Goal: Information Seeking & Learning: Learn about a topic

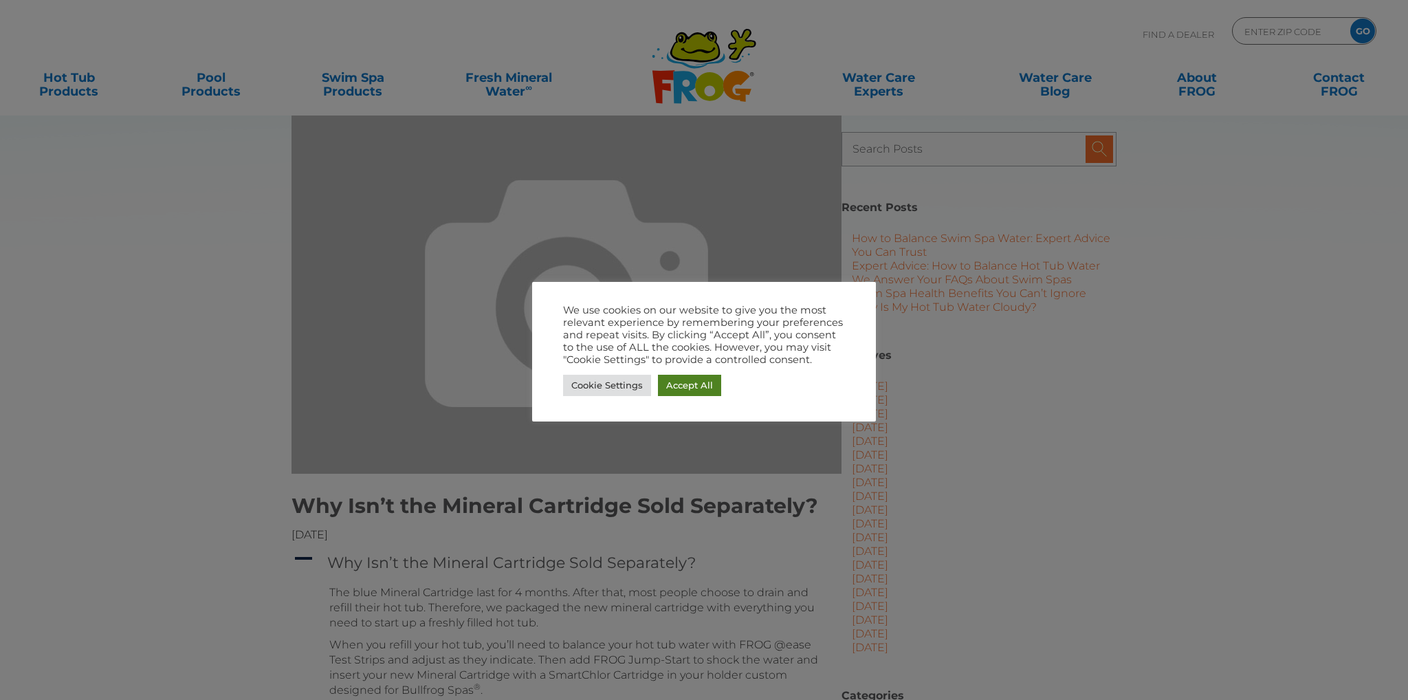
click at [690, 384] on link "Accept All" at bounding box center [689, 385] width 63 height 21
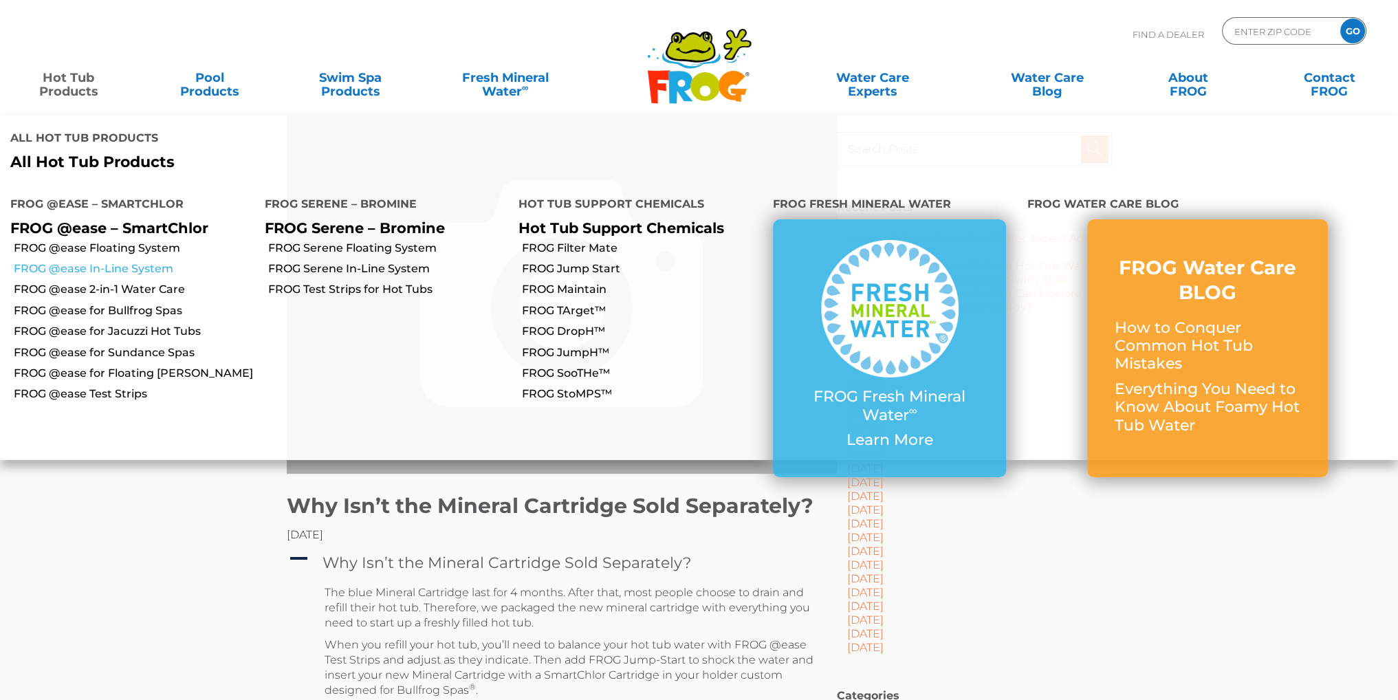
click at [91, 261] on link "FROG @ease In-Line System" at bounding box center [134, 268] width 241 height 15
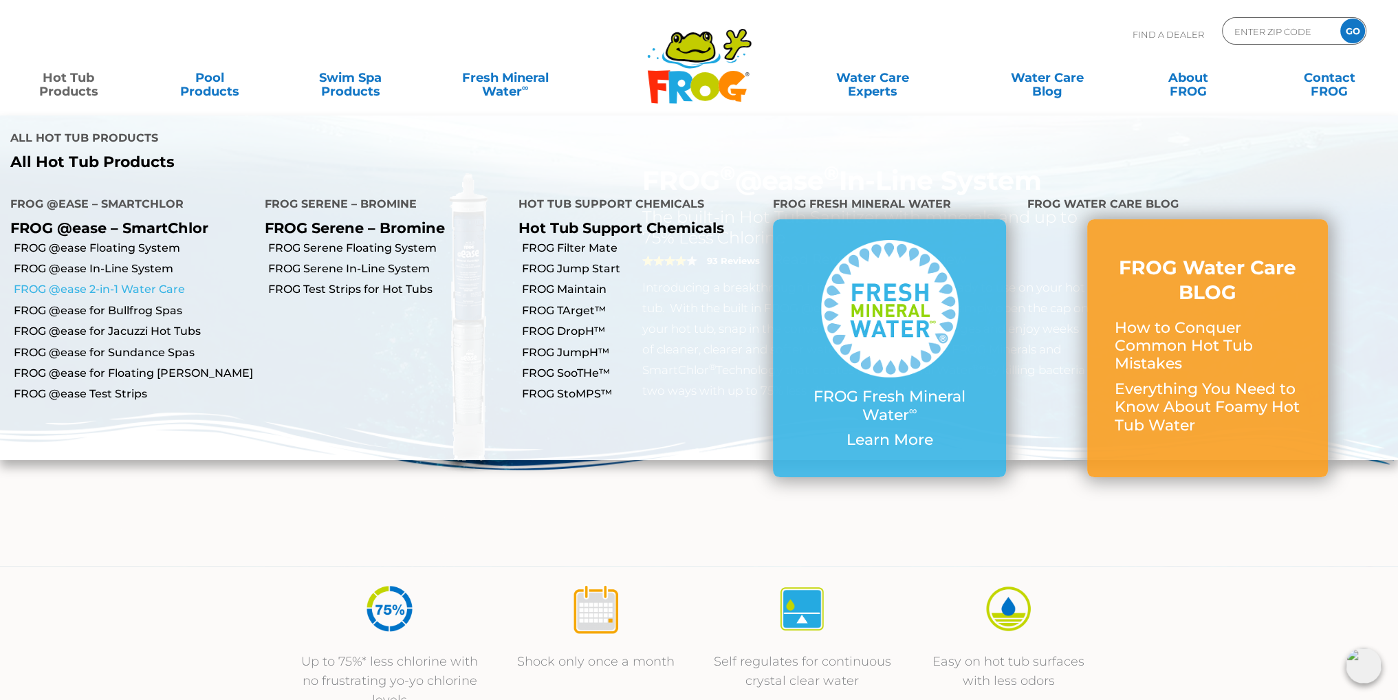
click at [93, 282] on link "FROG @ease 2-in-1 Water Care" at bounding box center [134, 289] width 241 height 15
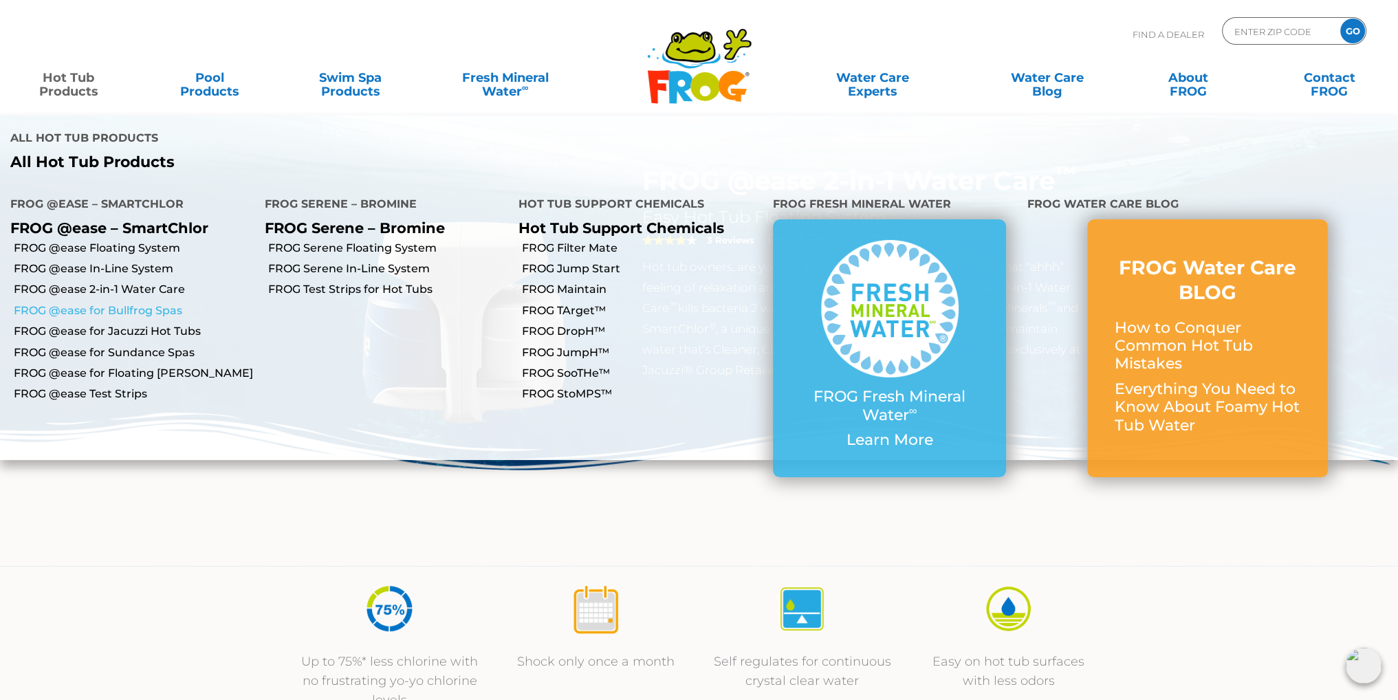
click at [80, 303] on link "FROG @ease for Bullfrog Spas" at bounding box center [134, 310] width 241 height 15
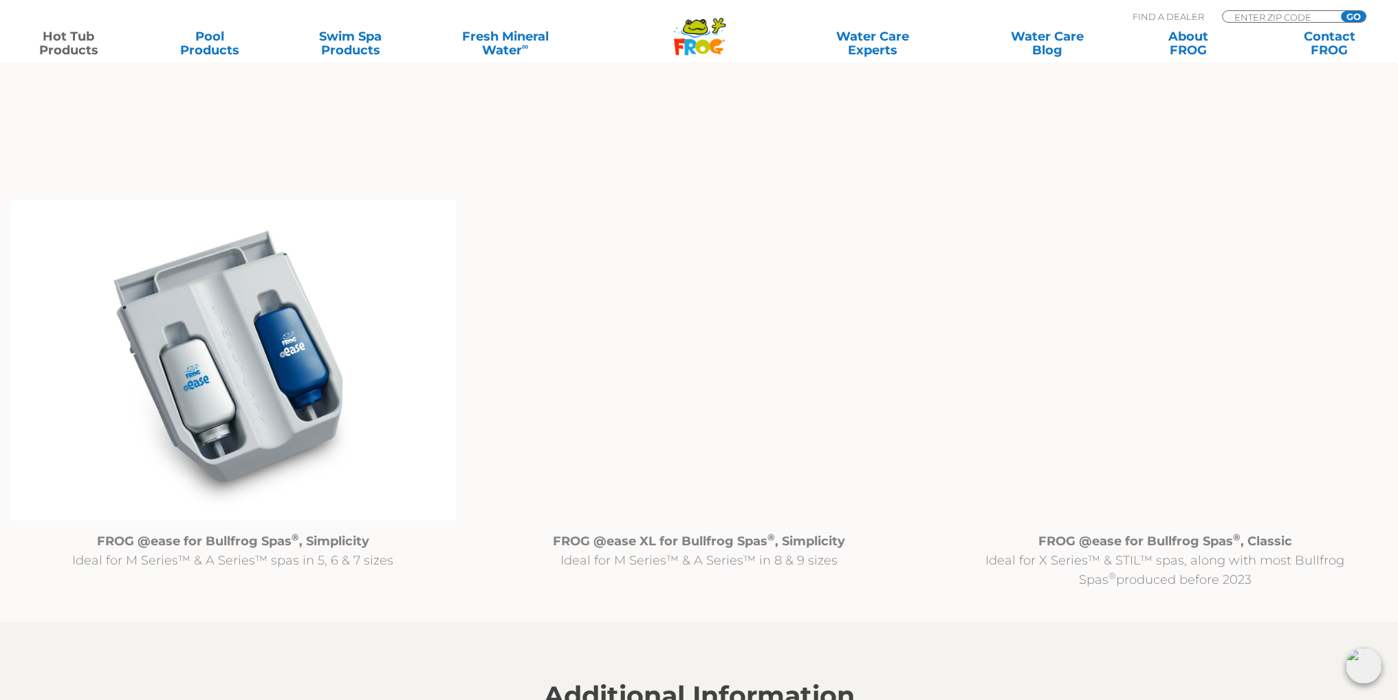
scroll to position [1283, 0]
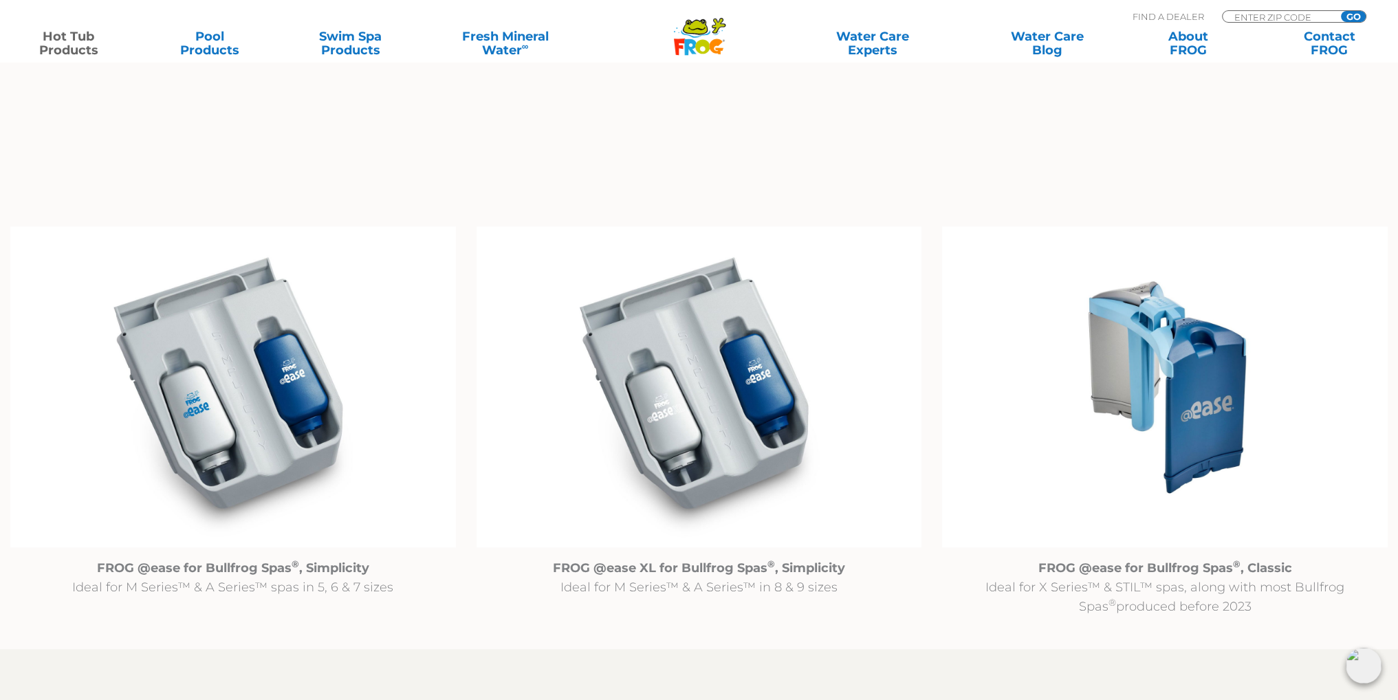
click at [1046, 443] on img at bounding box center [1164, 386] width 445 height 321
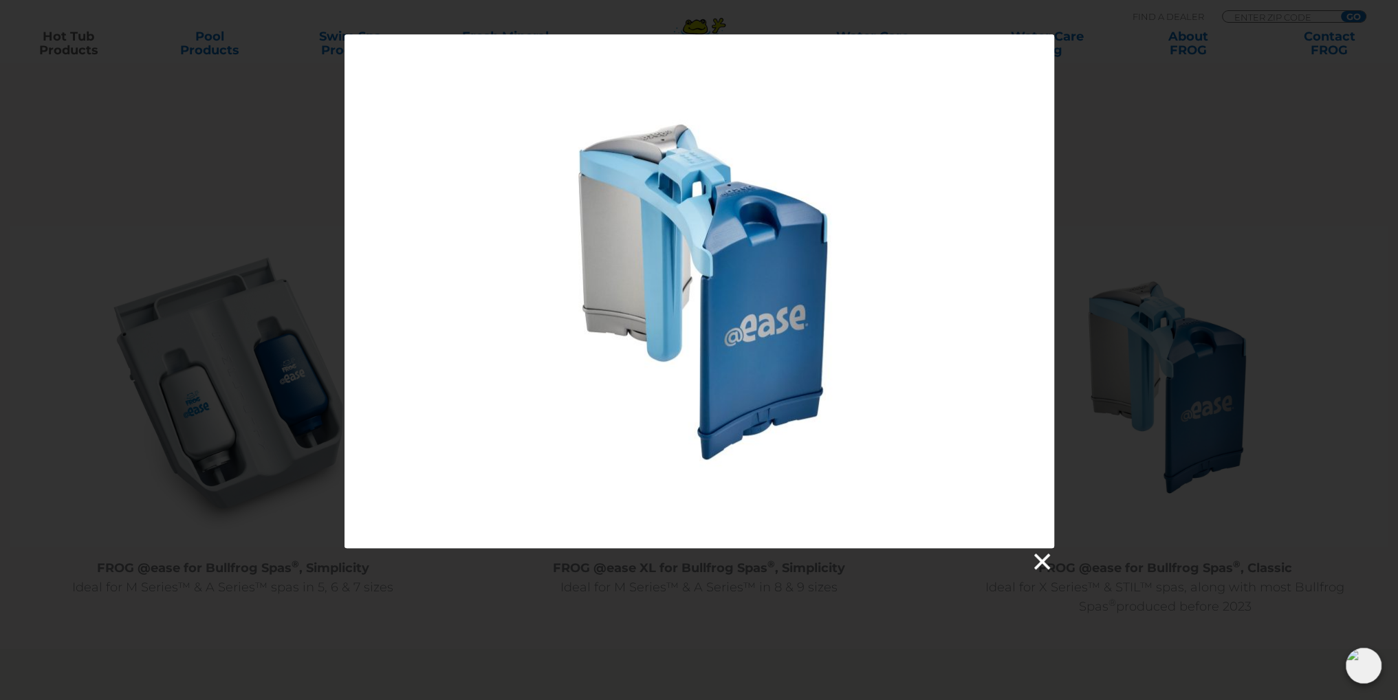
click at [1040, 563] on link at bounding box center [1040, 561] width 21 height 21
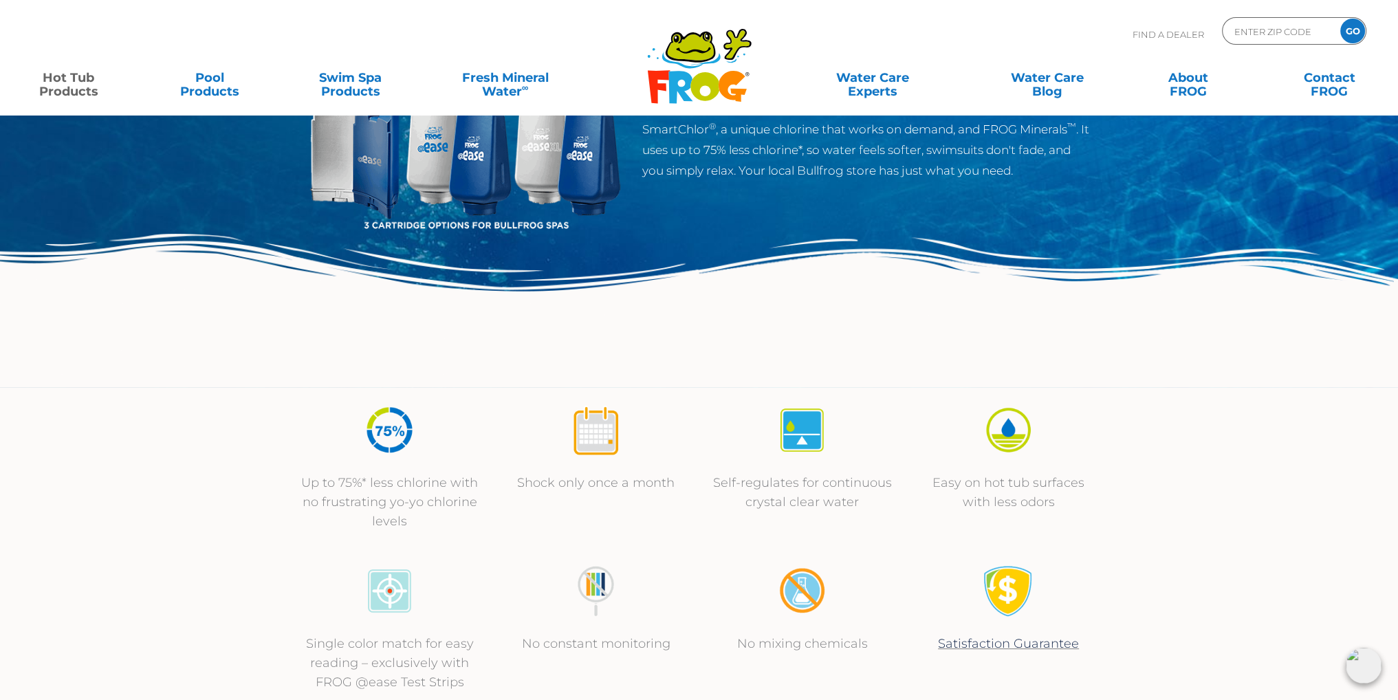
scroll to position [0, 0]
